Goal: Navigation & Orientation: Find specific page/section

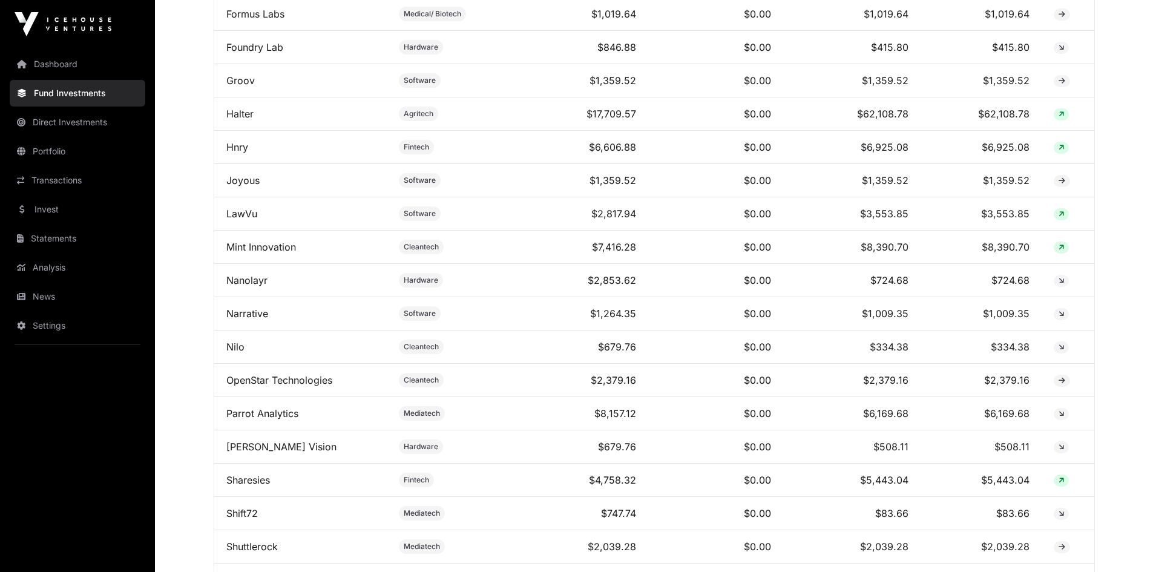
scroll to position [968, 0]
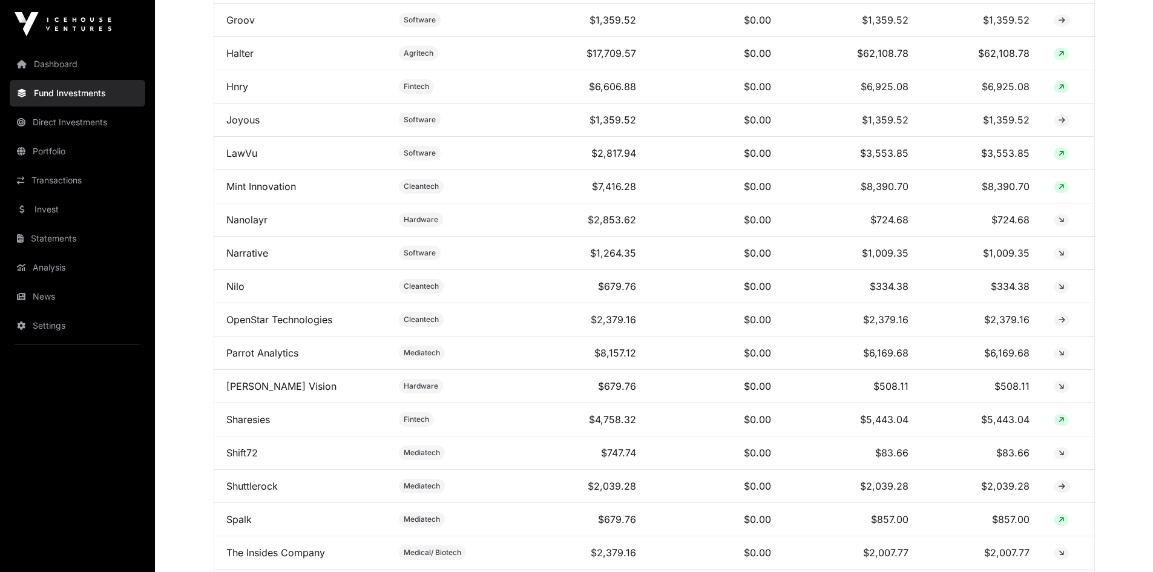
click at [240, 426] on link "Sharesies" at bounding box center [248, 419] width 44 height 12
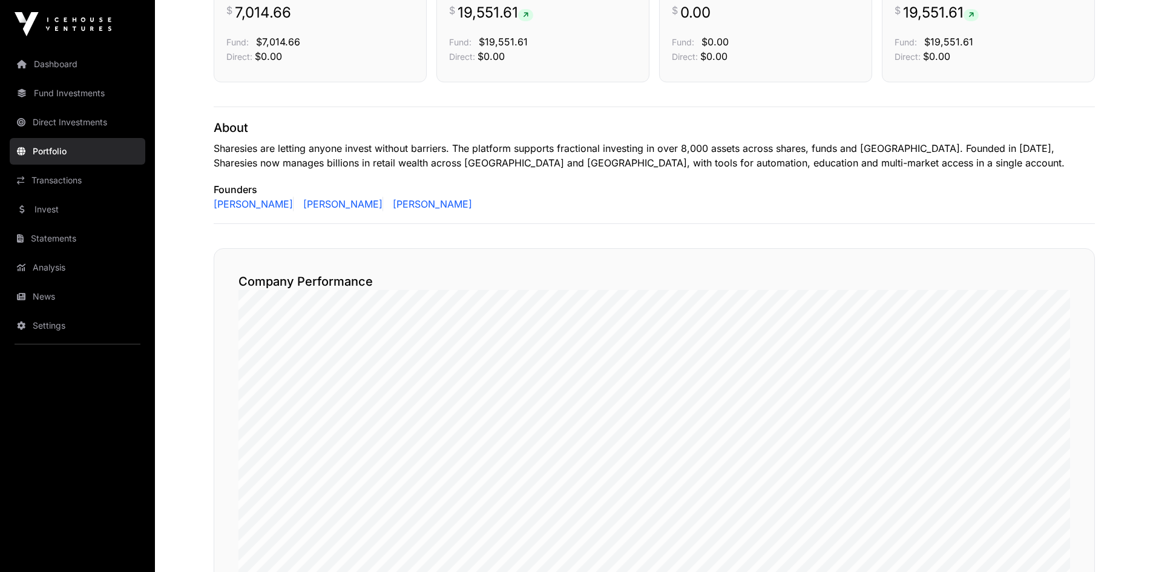
scroll to position [424, 0]
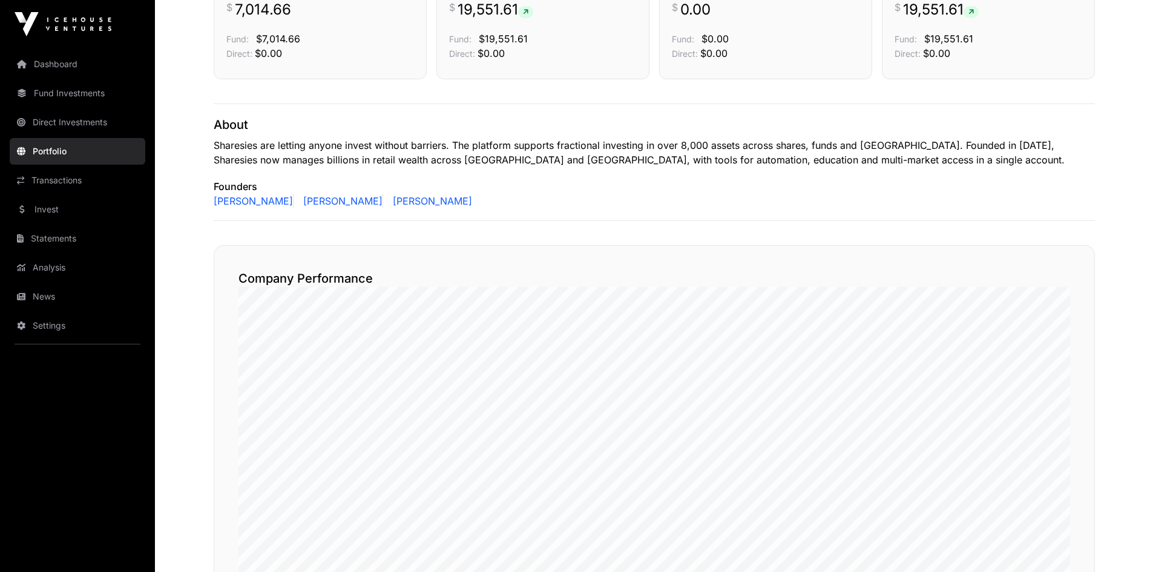
click at [48, 297] on link "News" at bounding box center [78, 296] width 136 height 27
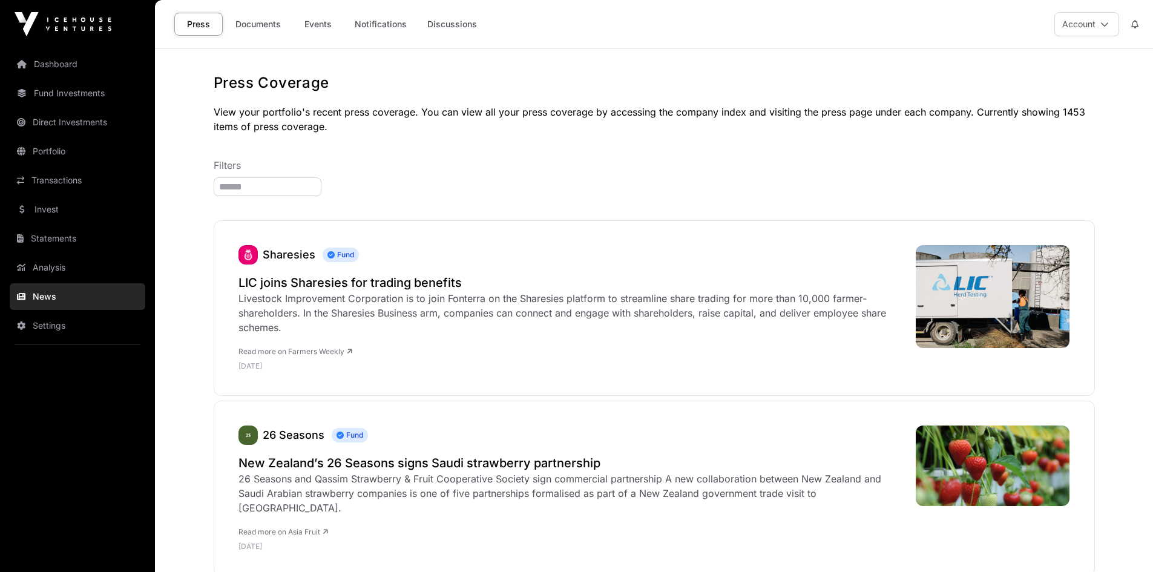
click at [263, 19] on link "Documents" at bounding box center [258, 24] width 61 height 23
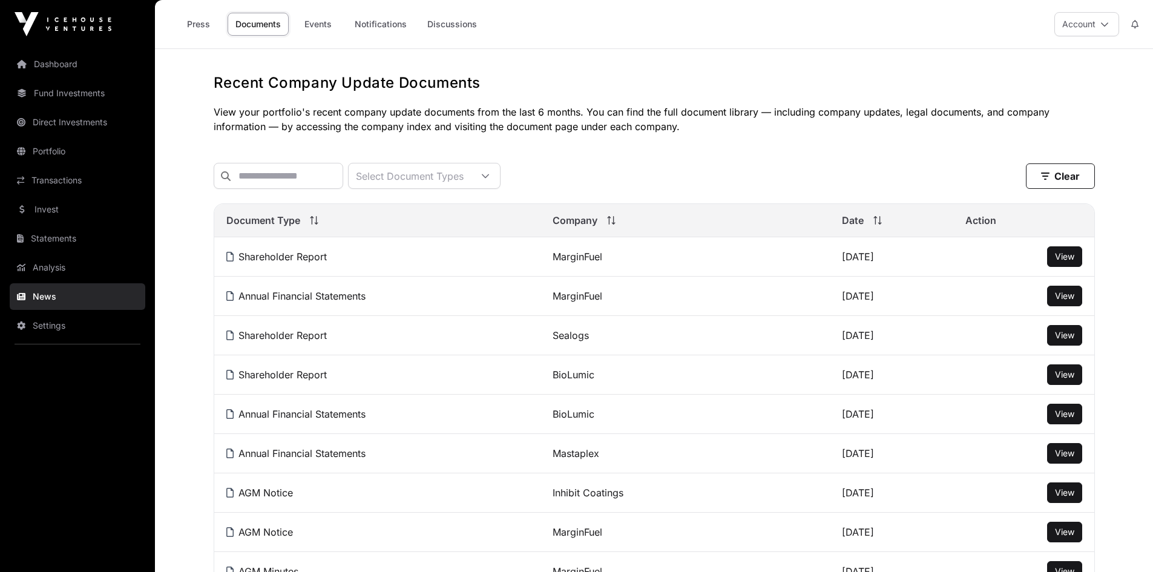
click at [325, 17] on link "Events" at bounding box center [318, 24] width 48 height 23
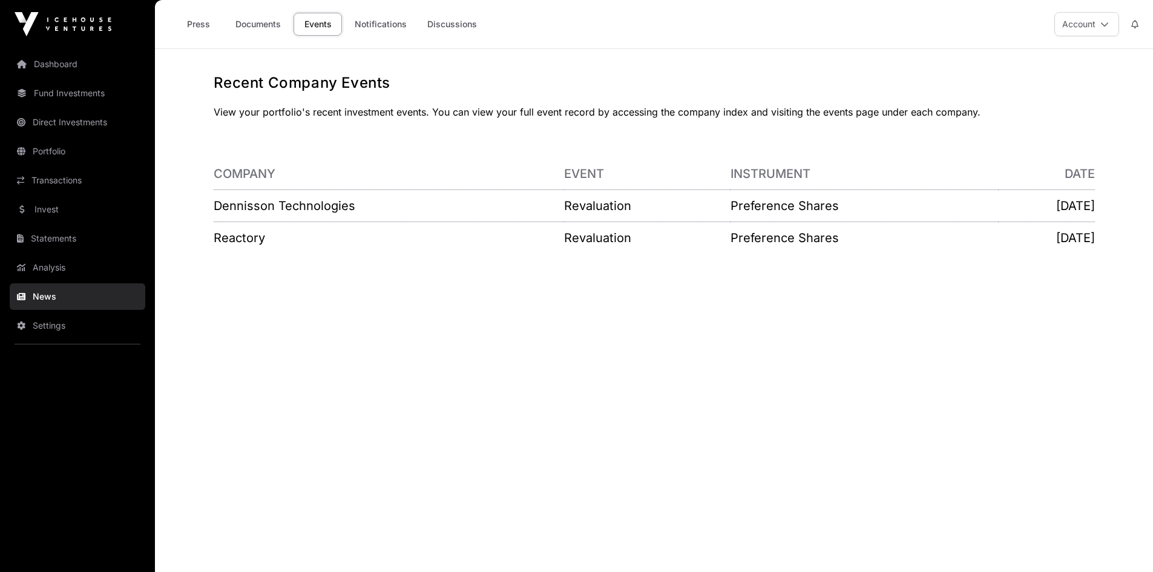
click at [50, 211] on link "Invest" at bounding box center [78, 209] width 136 height 27
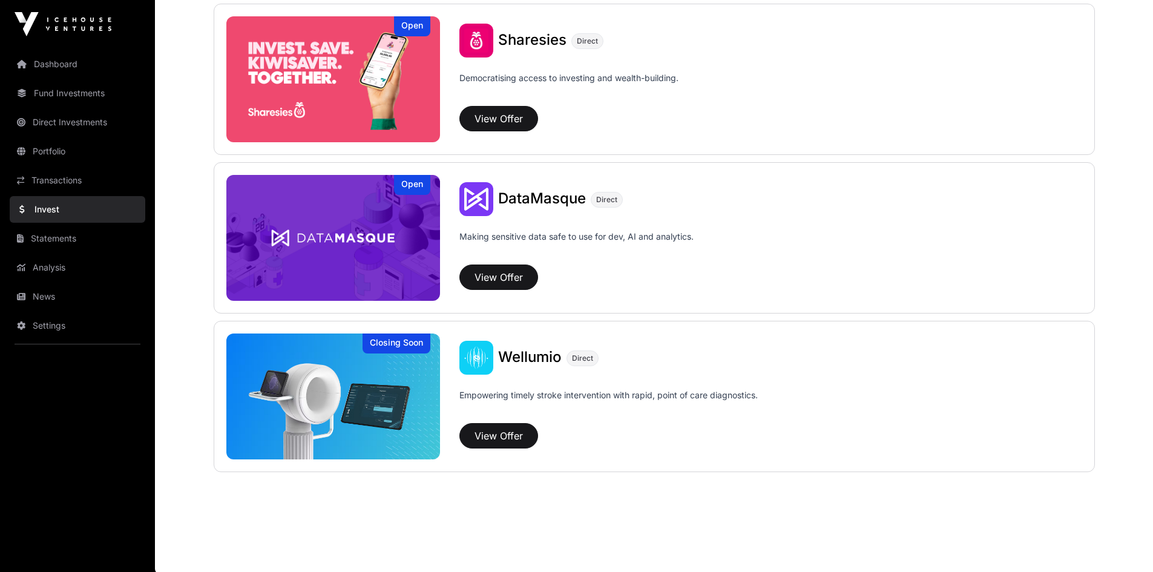
scroll to position [1581, 0]
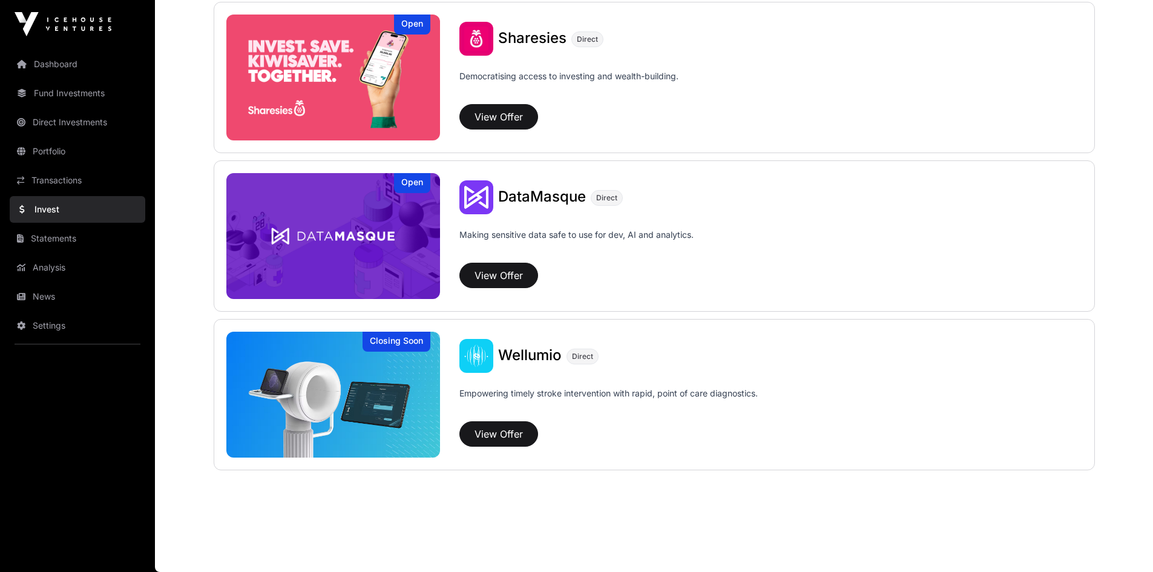
click at [38, 298] on link "News" at bounding box center [78, 296] width 136 height 27
